Goal: Use online tool/utility: Utilize a website feature to perform a specific function

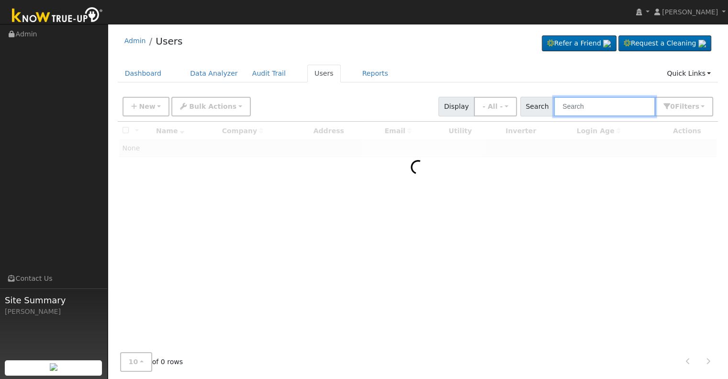
click at [580, 105] on input "text" at bounding box center [605, 107] width 102 height 20
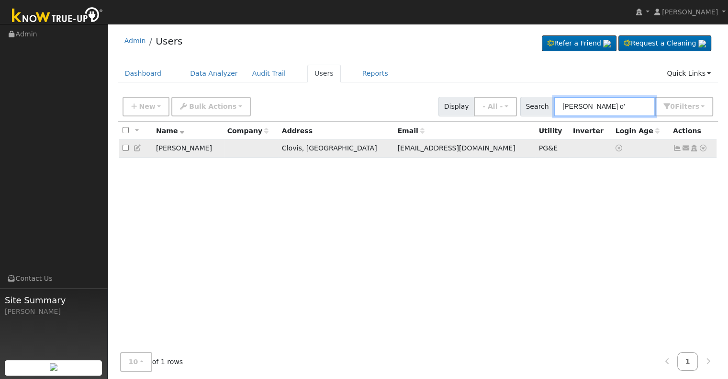
type input "[PERSON_NAME] o'"
click at [704, 149] on icon at bounding box center [703, 148] width 9 height 7
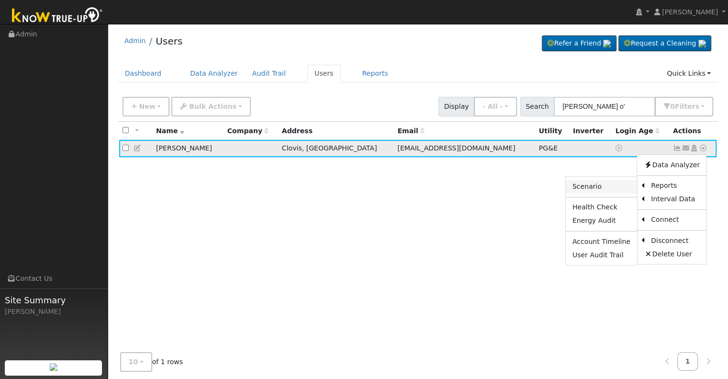
click at [595, 189] on link "Scenario" at bounding box center [601, 186] width 71 height 13
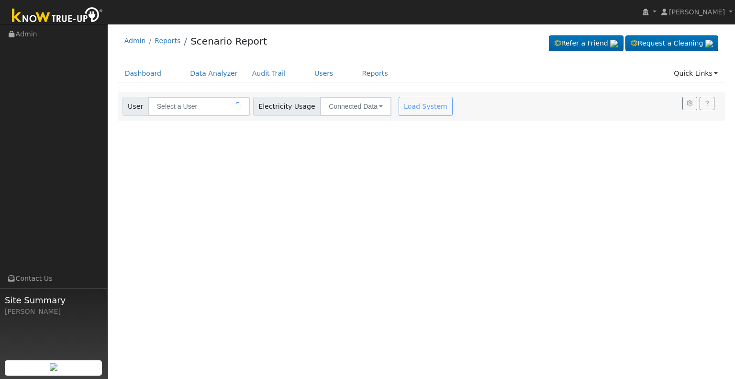
type input "[PERSON_NAME]"
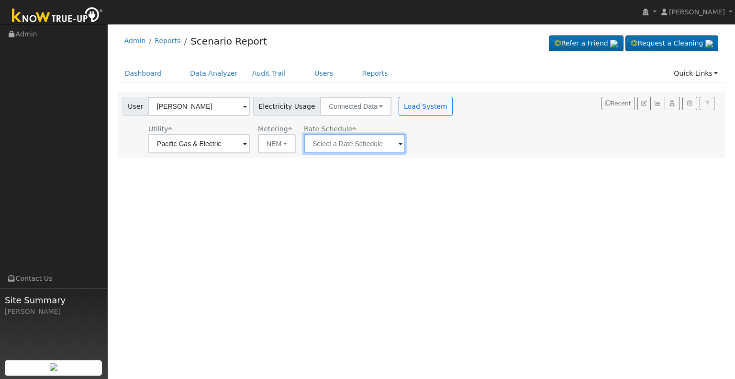
click at [396, 144] on input "text" at bounding box center [355, 143] width 102 height 19
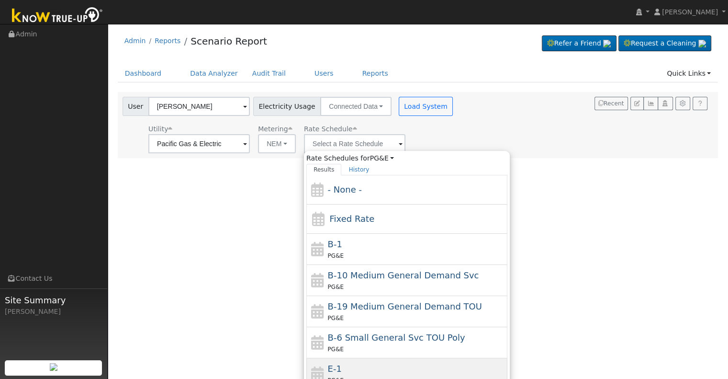
click at [348, 362] on div "E-1 PG&E" at bounding box center [417, 373] width 178 height 23
type input "E-1"
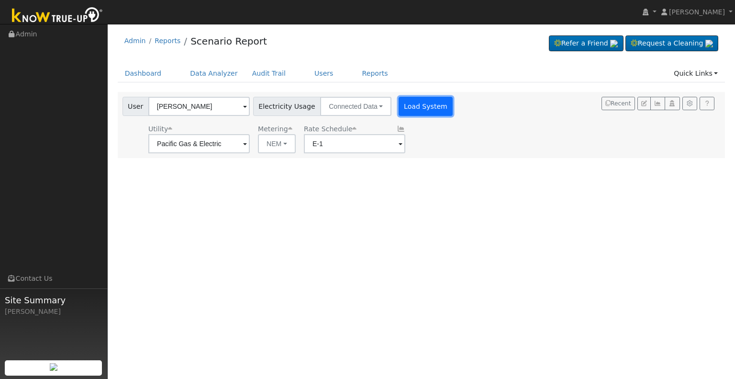
click at [420, 103] on button "Load System" at bounding box center [426, 106] width 55 height 19
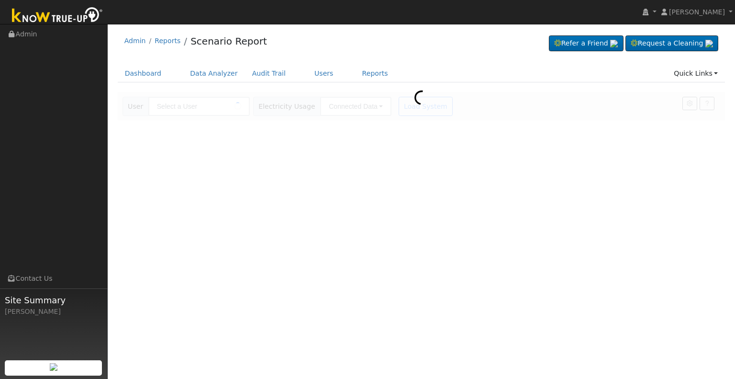
type input "[PERSON_NAME]"
type input "Pacific Gas & Electric"
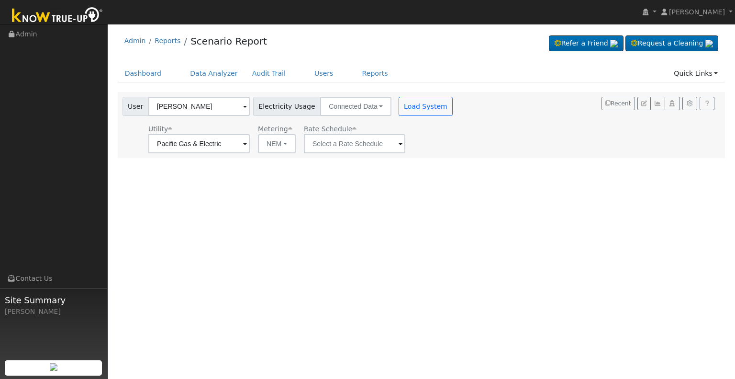
click at [399, 144] on span at bounding box center [401, 144] width 4 height 11
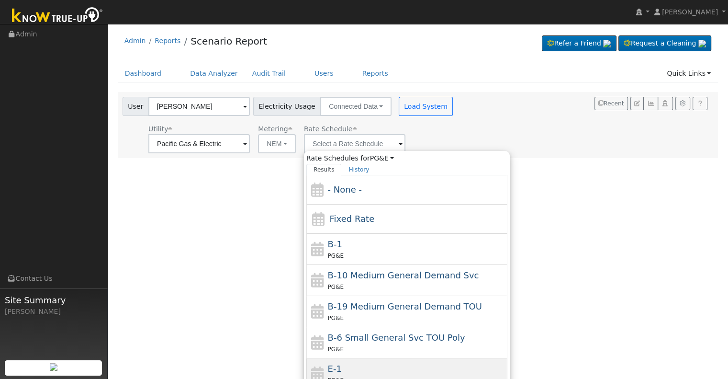
click at [365, 365] on div "E-1 PG&E" at bounding box center [417, 373] width 178 height 23
type input "E-1"
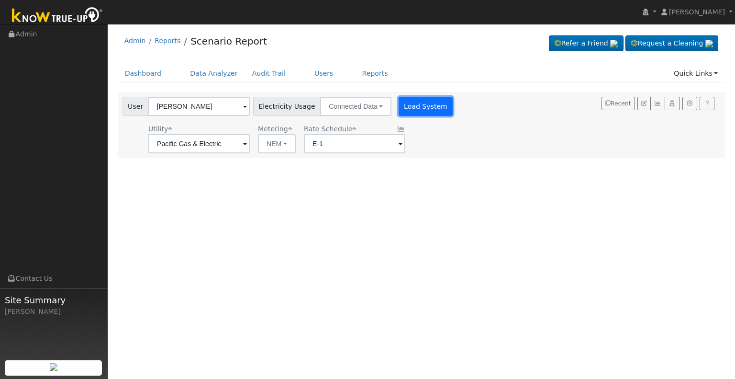
click at [407, 102] on button "Load System" at bounding box center [426, 106] width 55 height 19
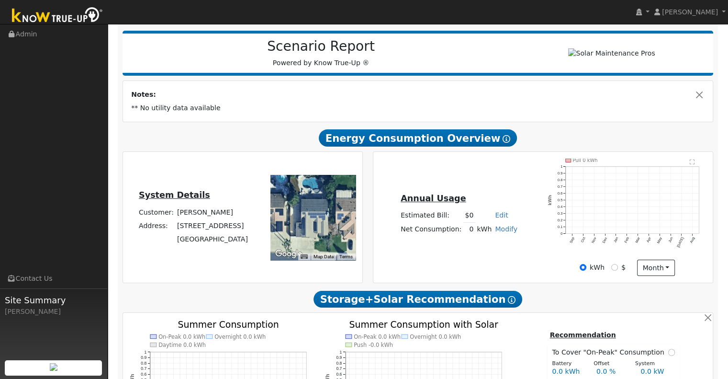
scroll to position [93, 0]
